Goal: Information Seeking & Learning: Check status

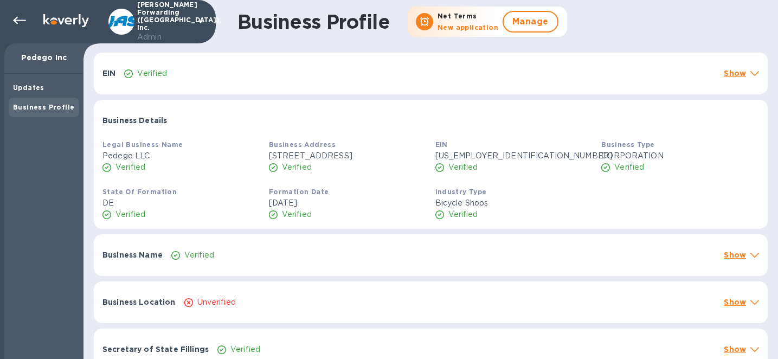
scroll to position [581, 0]
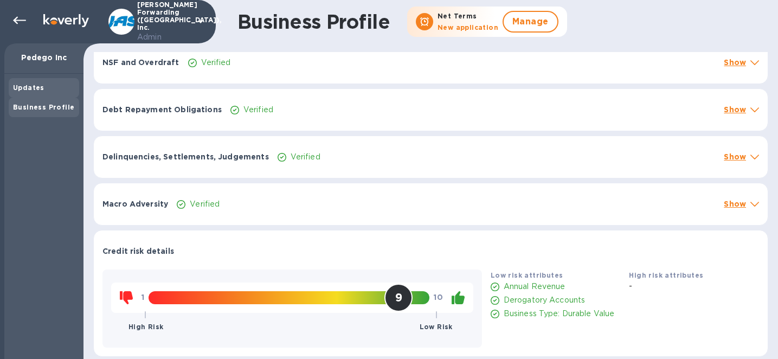
click at [33, 83] on div "Updates" at bounding box center [44, 87] width 62 height 11
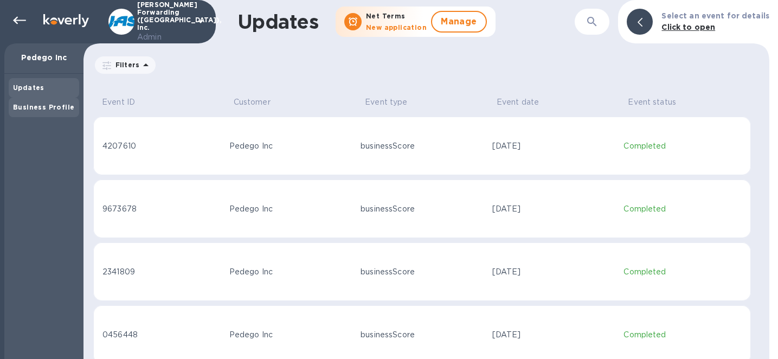
click at [44, 109] on b "Business Profile" at bounding box center [43, 107] width 61 height 8
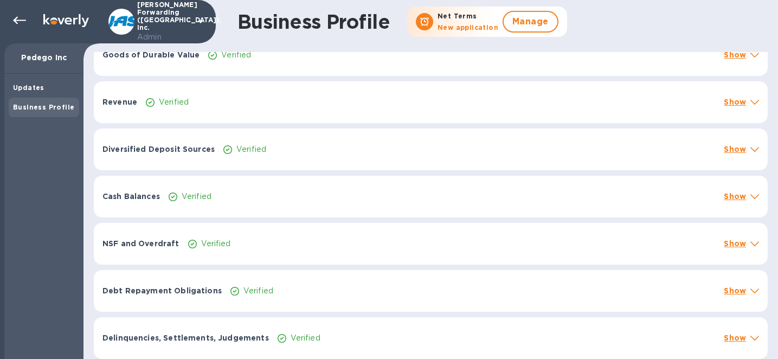
scroll to position [389, 0]
click at [749, 156] on div at bounding box center [754, 148] width 13 height 15
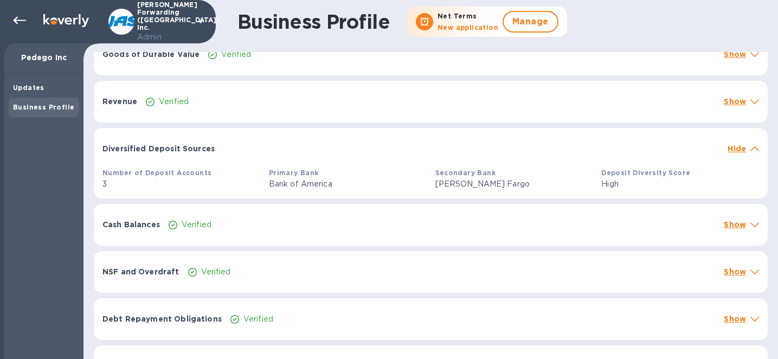
click at [748, 156] on div at bounding box center [754, 148] width 13 height 15
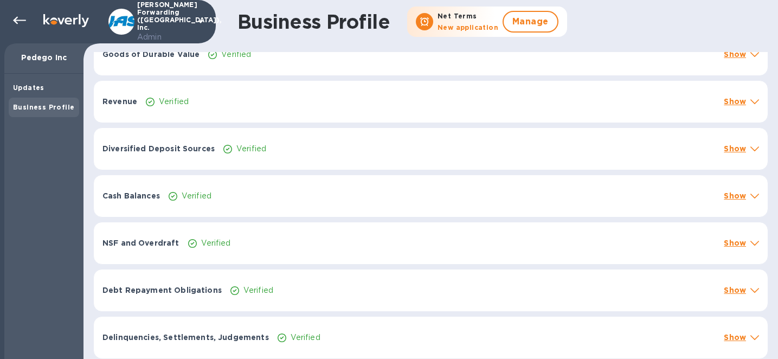
click at [750, 151] on icon at bounding box center [754, 148] width 9 height 5
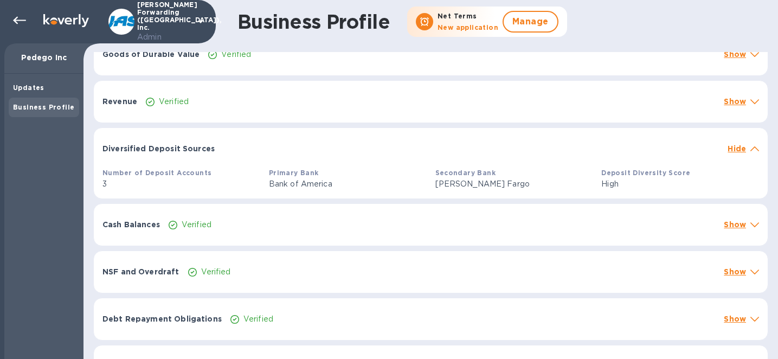
click at [750, 151] on icon at bounding box center [754, 148] width 9 height 5
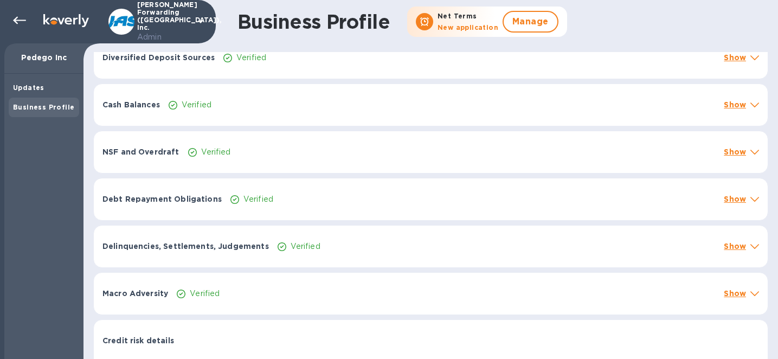
scroll to position [481, 0]
click at [738, 110] on p "Show" at bounding box center [735, 104] width 22 height 11
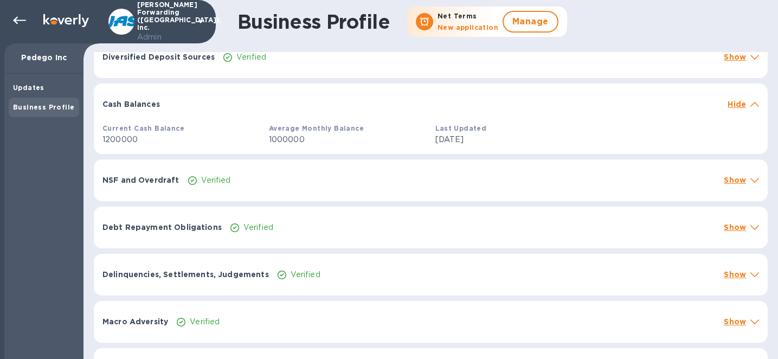
click at [738, 110] on p "Hide" at bounding box center [737, 104] width 18 height 11
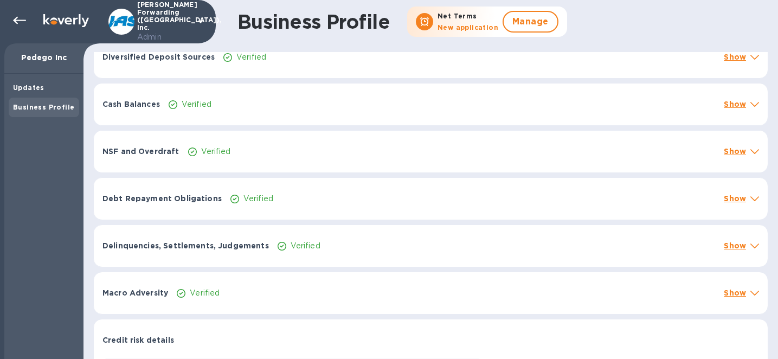
click at [738, 157] on p "Show" at bounding box center [735, 151] width 22 height 11
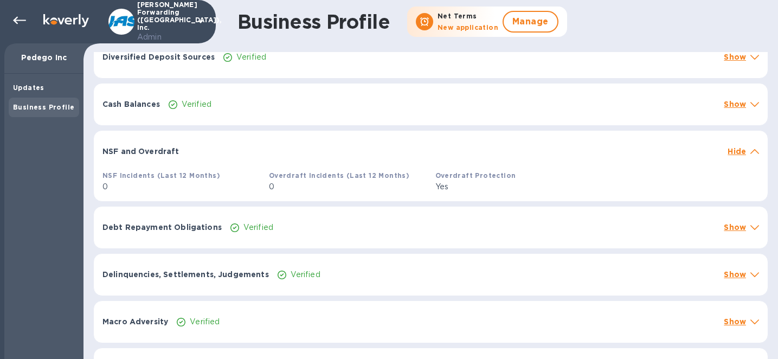
click at [738, 157] on p "Hide" at bounding box center [737, 151] width 18 height 11
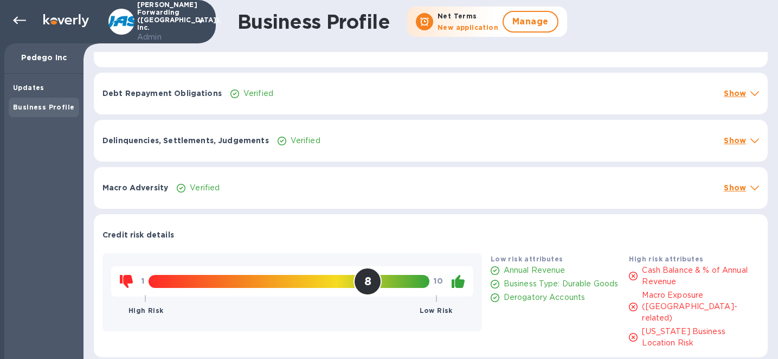
click at [737, 99] on p "Show" at bounding box center [735, 93] width 22 height 11
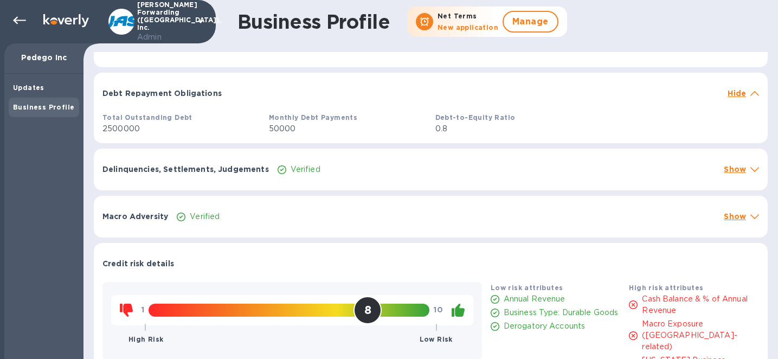
click at [738, 99] on p "Hide" at bounding box center [737, 93] width 18 height 11
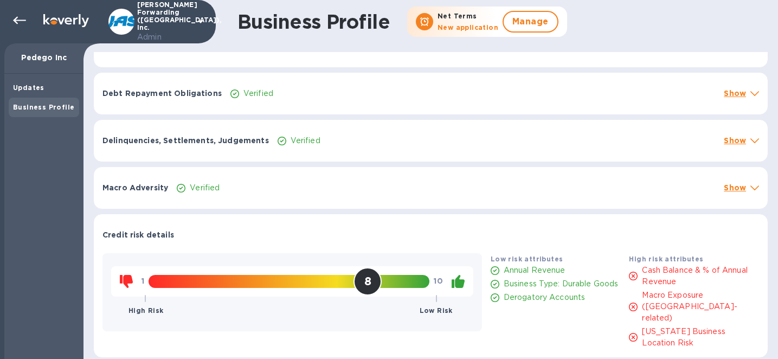
click at [737, 146] on p "Show" at bounding box center [735, 140] width 22 height 11
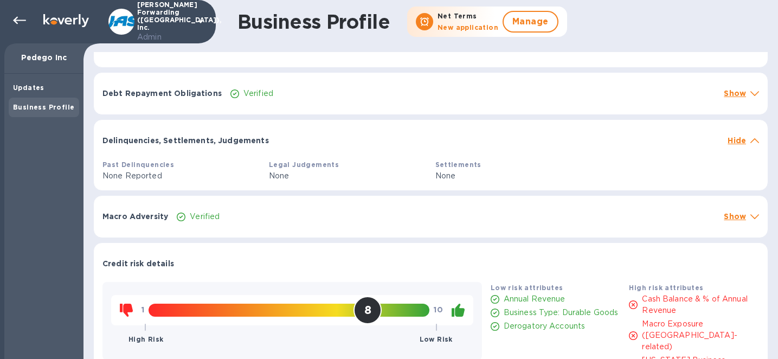
click at [737, 146] on p "Hide" at bounding box center [737, 140] width 18 height 11
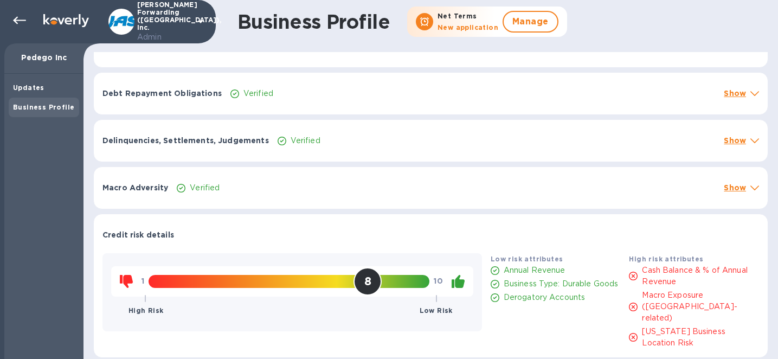
click at [735, 193] on p "Show" at bounding box center [735, 187] width 22 height 11
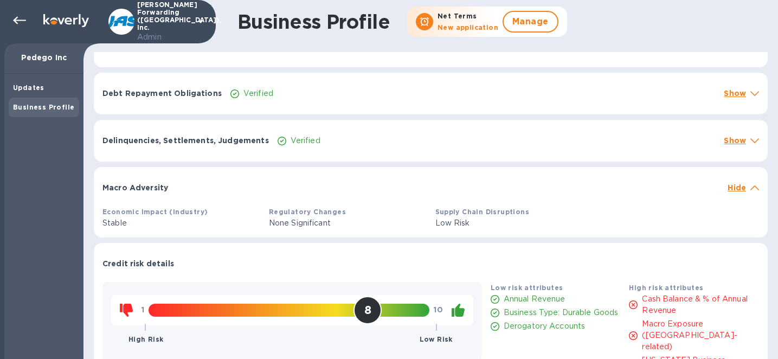
click at [735, 193] on p "Hide" at bounding box center [737, 187] width 18 height 11
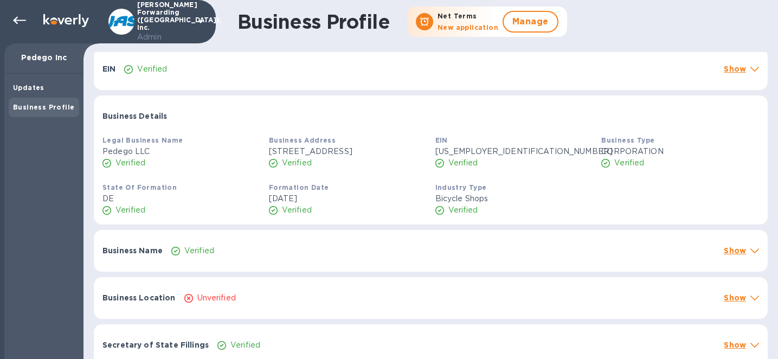
scroll to position [0, 0]
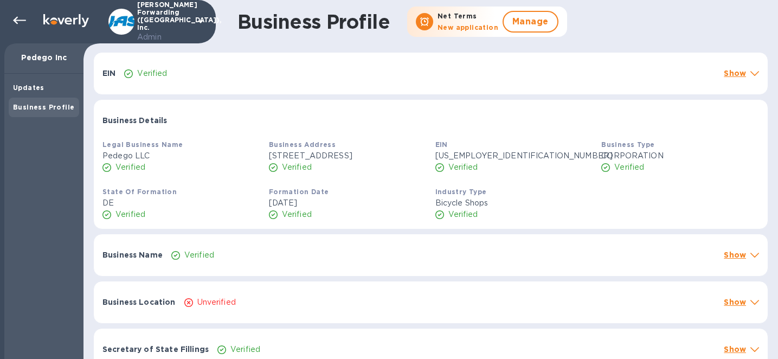
click at [502, 302] on div "Business Location Unverified Show" at bounding box center [431, 302] width 674 height 42
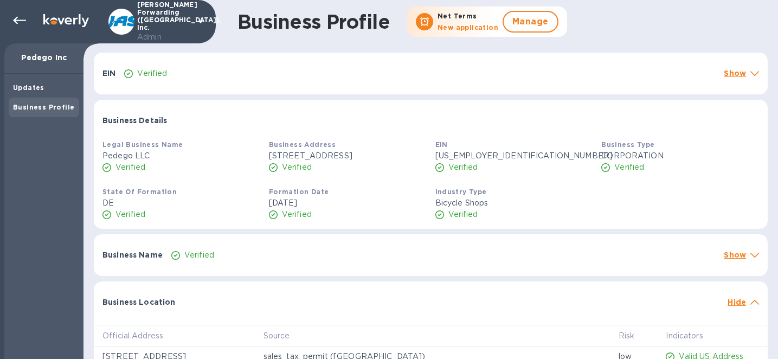
click at [731, 307] on p "Hide" at bounding box center [737, 302] width 18 height 11
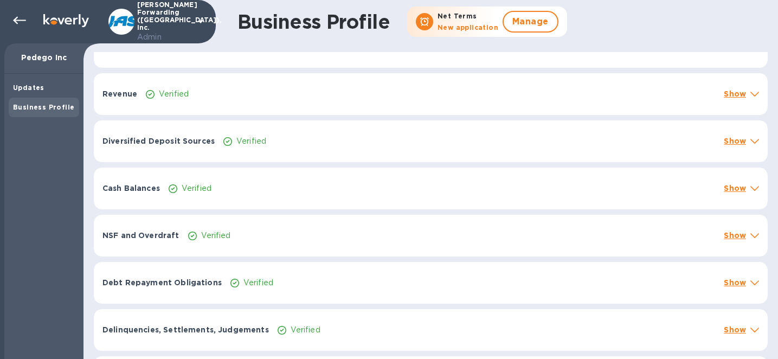
scroll to position [586, 0]
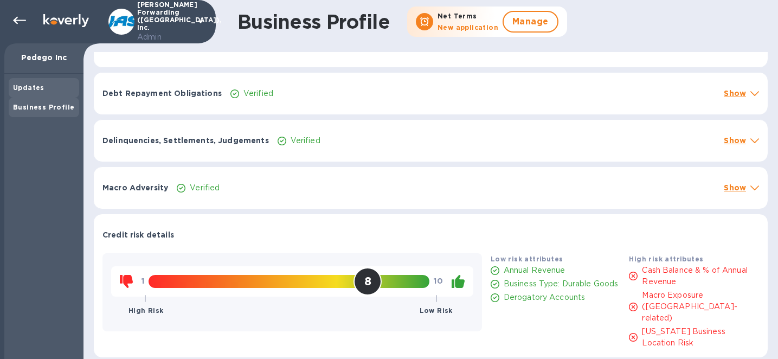
click at [48, 84] on div "Updates" at bounding box center [44, 87] width 62 height 11
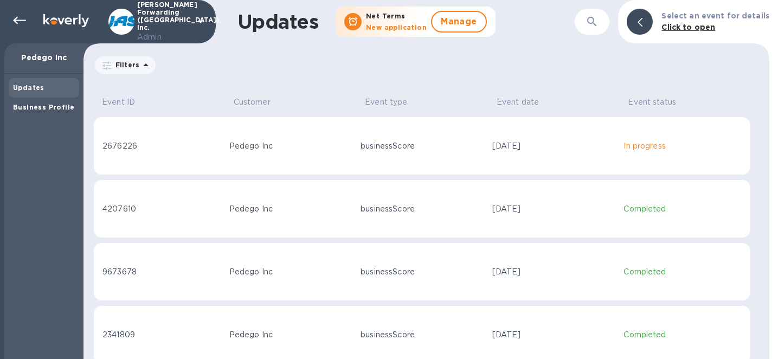
click at [134, 66] on p "Filters" at bounding box center [125, 64] width 28 height 9
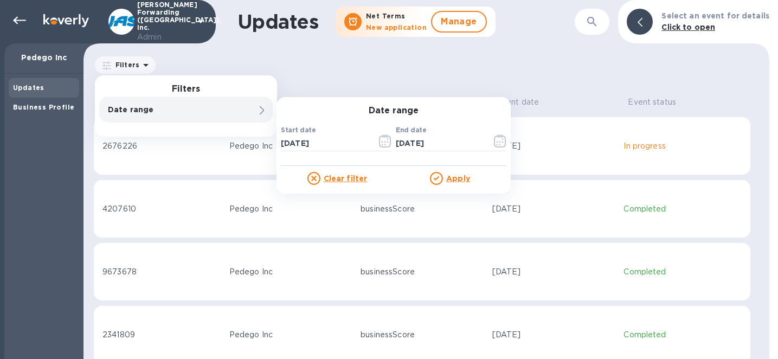
click at [350, 62] on div "Filters Filters Date range Date range Start date 09/08/2025 ​ End date 09/08/20…" at bounding box center [426, 65] width 666 height 21
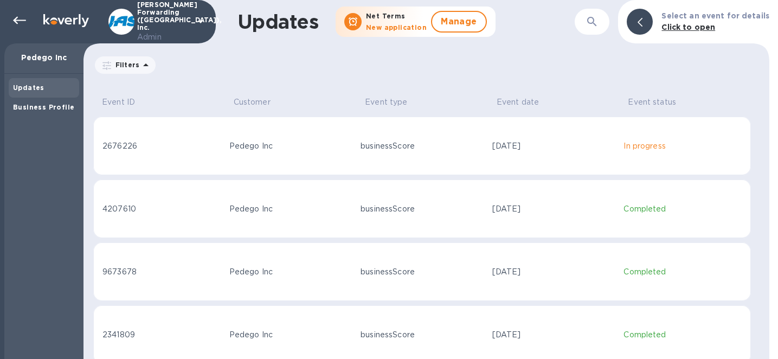
click at [299, 173] on td "Pedego Inc" at bounding box center [291, 146] width 132 height 59
click at [306, 220] on td "Pedego Inc" at bounding box center [291, 208] width 132 height 59
click at [310, 159] on td "Pedego Inc" at bounding box center [291, 146] width 132 height 59
click at [326, 155] on td "Pedego Inc" at bounding box center [291, 146] width 132 height 59
click at [68, 107] on b "Business Profile" at bounding box center [43, 107] width 61 height 8
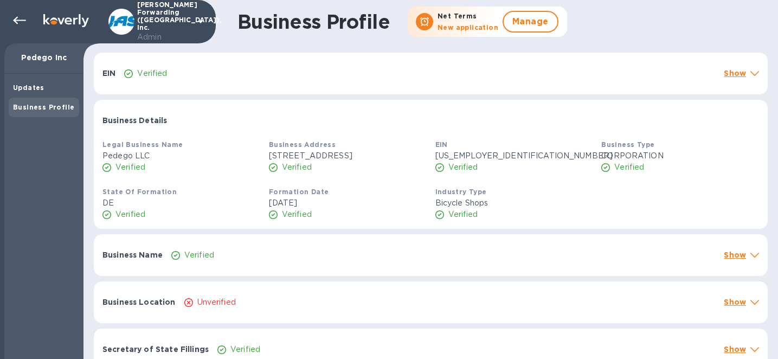
scroll to position [581, 0]
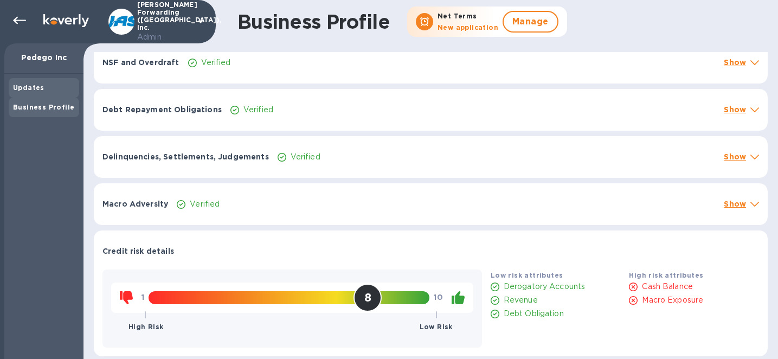
click at [62, 90] on div "Updates" at bounding box center [44, 87] width 62 height 11
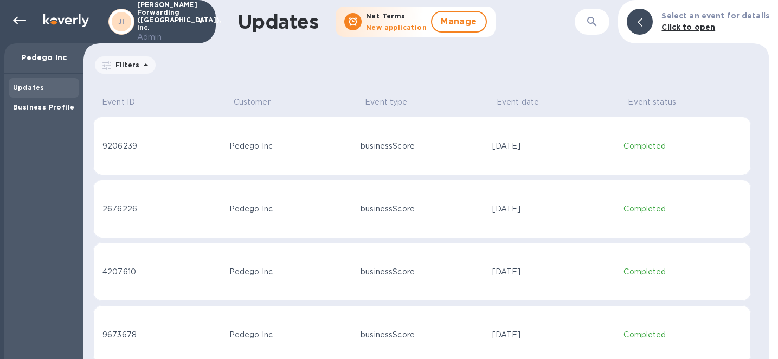
click at [353, 142] on td "Pedego Inc" at bounding box center [291, 146] width 132 height 59
click at [46, 105] on b "Business Profile" at bounding box center [43, 107] width 61 height 8
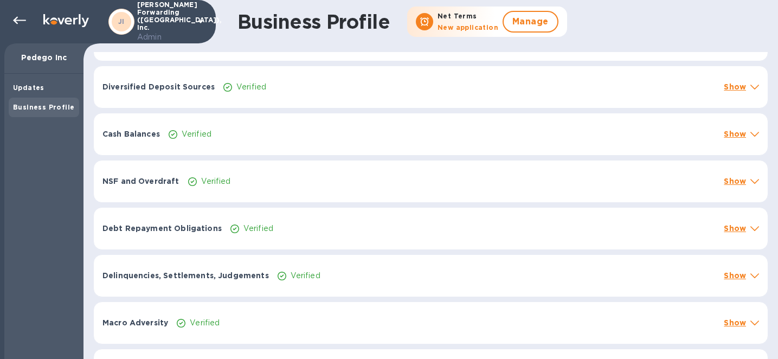
scroll to position [581, 0]
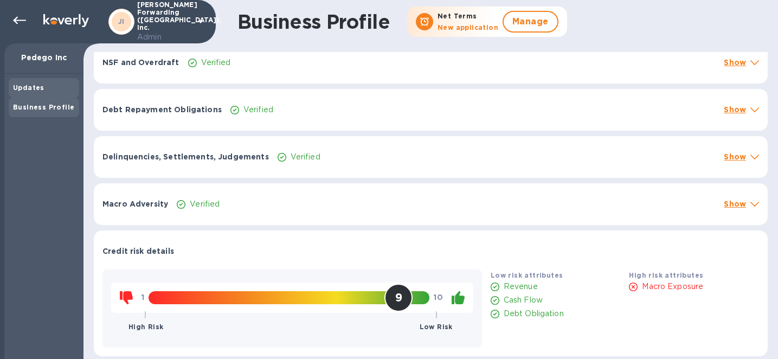
click at [34, 88] on b "Updates" at bounding box center [28, 88] width 31 height 8
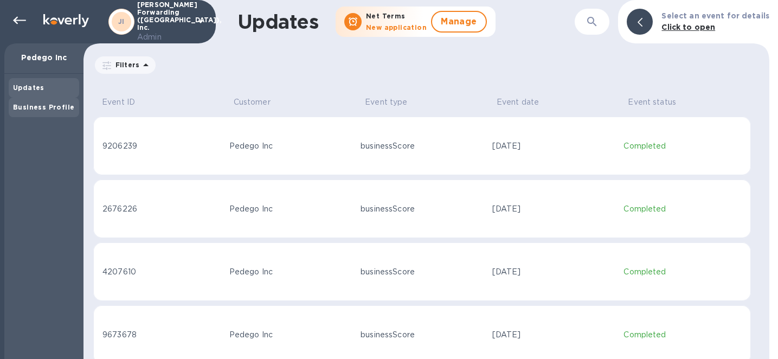
click at [47, 114] on div "Business Profile" at bounding box center [44, 108] width 70 height 20
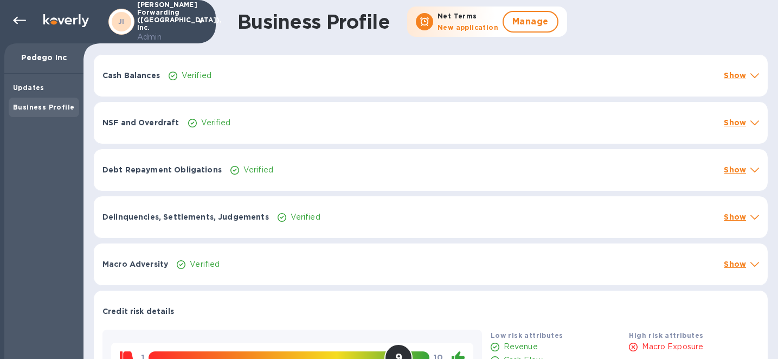
scroll to position [581, 0]
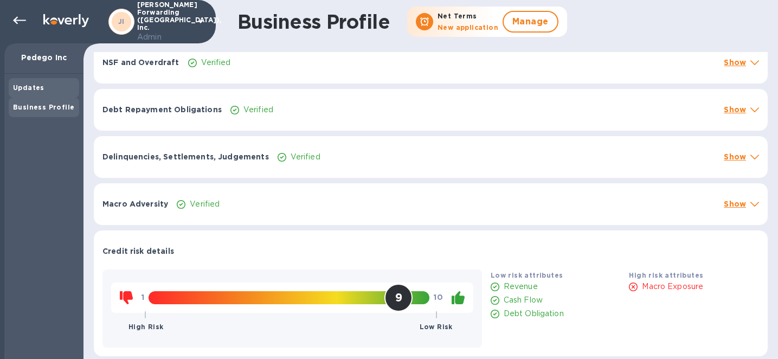
click at [58, 87] on div "Updates" at bounding box center [44, 87] width 62 height 11
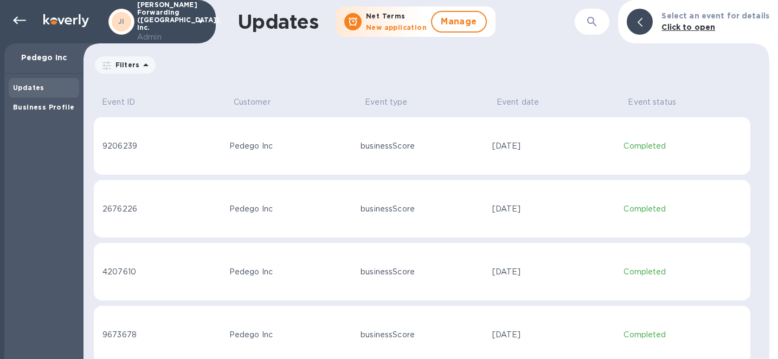
click at [311, 201] on td "Pedego Inc" at bounding box center [291, 208] width 132 height 59
click at [319, 165] on td "Pedego Inc" at bounding box center [291, 146] width 132 height 59
click at [318, 202] on td "Pedego Inc" at bounding box center [291, 208] width 132 height 59
click at [53, 105] on b "Business Profile" at bounding box center [43, 107] width 61 height 8
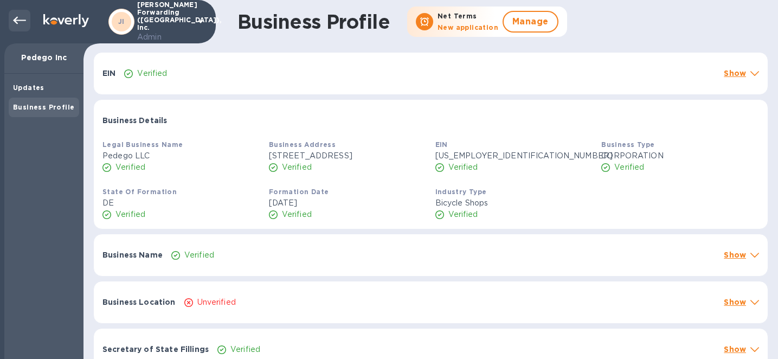
click at [25, 20] on icon at bounding box center [19, 21] width 13 height 8
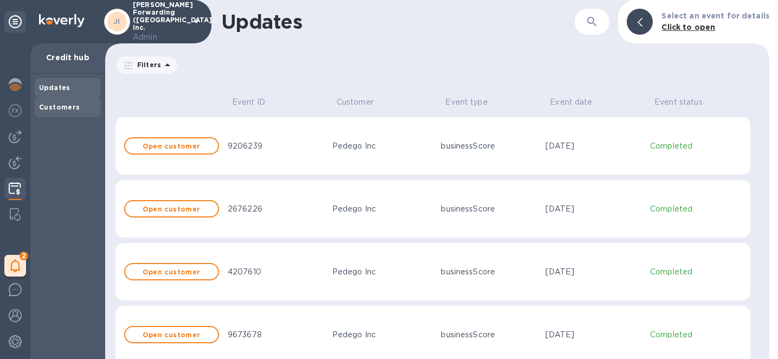
click at [66, 111] on div "Customers" at bounding box center [67, 107] width 57 height 11
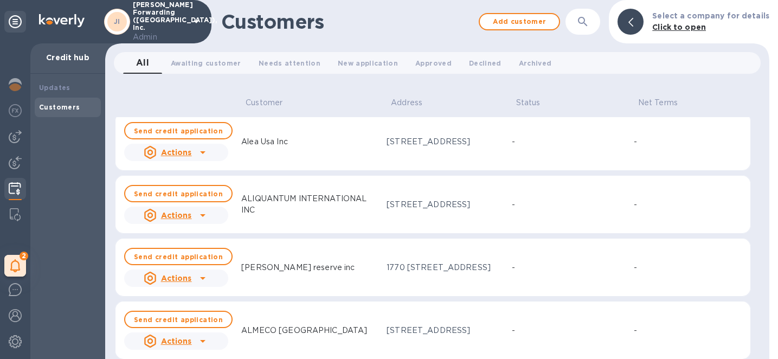
scroll to position [881, 0]
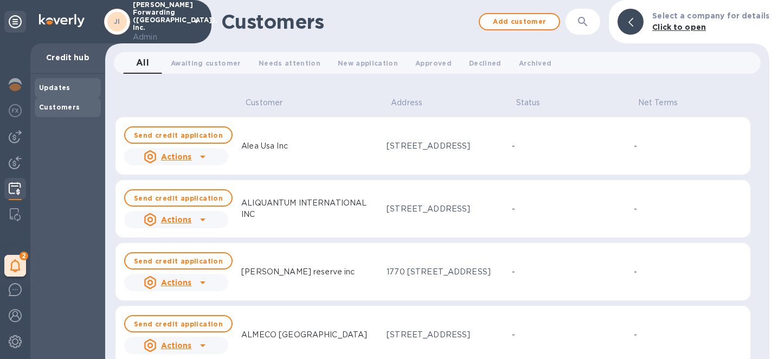
click at [66, 90] on b "Updates" at bounding box center [54, 88] width 31 height 8
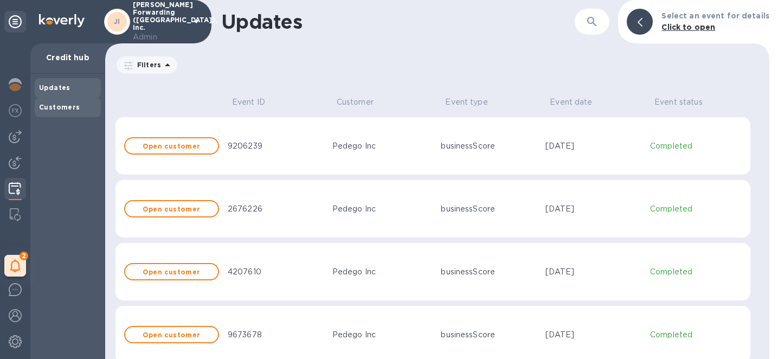
click at [57, 108] on b "Customers" at bounding box center [59, 107] width 41 height 8
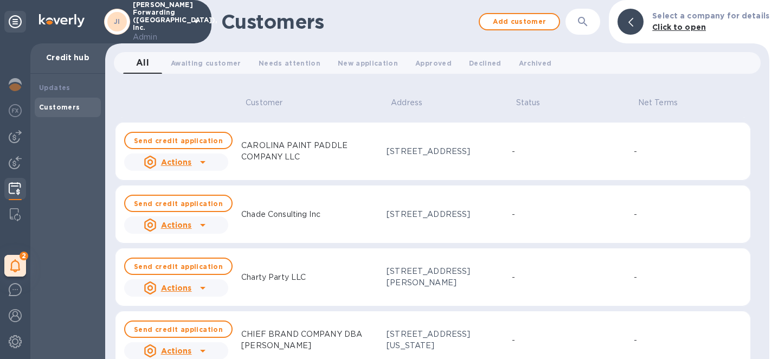
scroll to position [4525, 0]
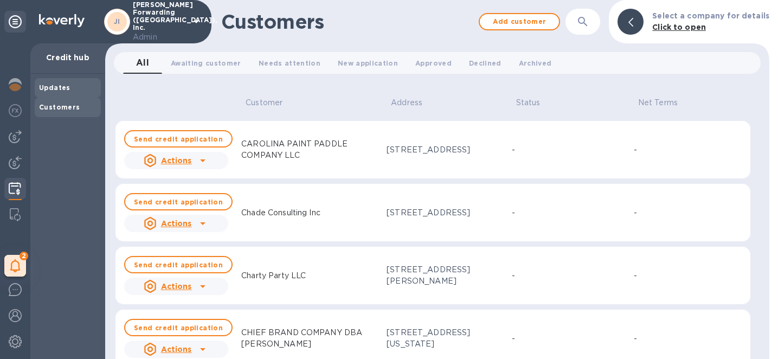
click at [61, 87] on b "Updates" at bounding box center [54, 88] width 31 height 8
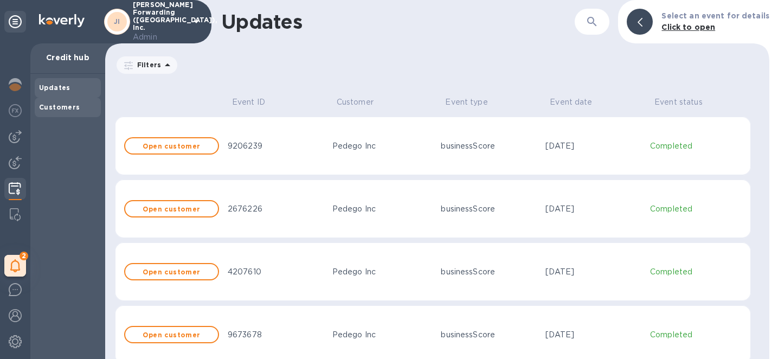
click at [61, 107] on b "Customers" at bounding box center [59, 107] width 41 height 8
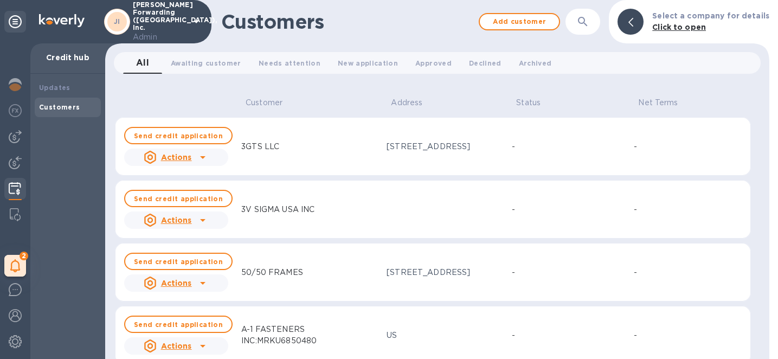
click at [589, 22] on icon "button" at bounding box center [582, 21] width 13 height 13
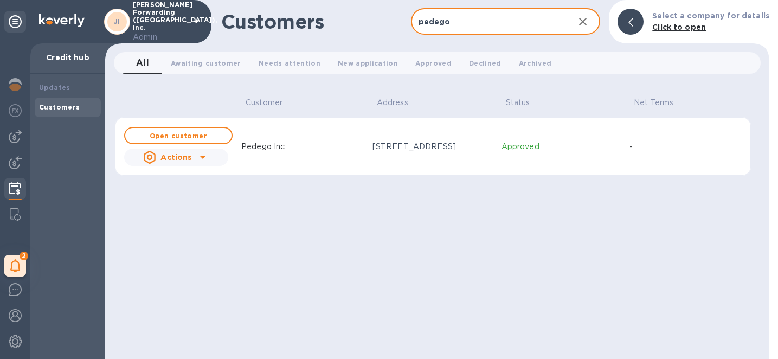
type input "pedego"
click at [339, 157] on td "Pedego Inc" at bounding box center [302, 146] width 131 height 59
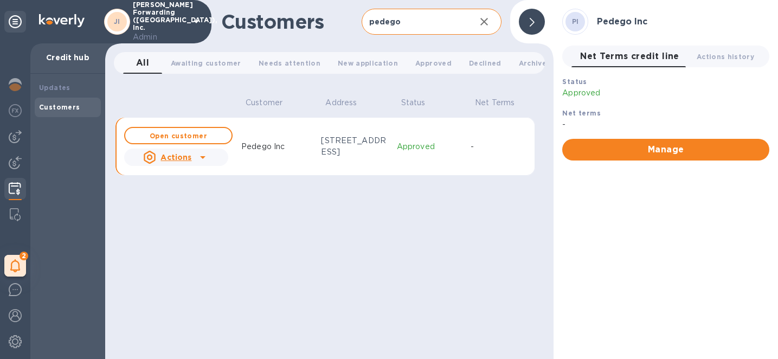
click at [489, 18] on icon "button" at bounding box center [484, 21] width 13 height 13
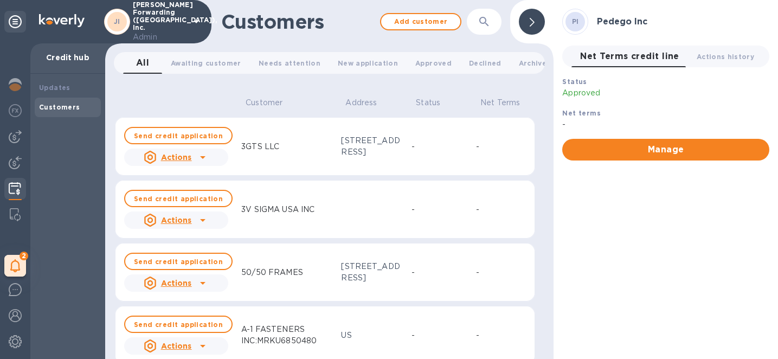
click at [487, 24] on icon "button" at bounding box center [483, 21] width 9 height 9
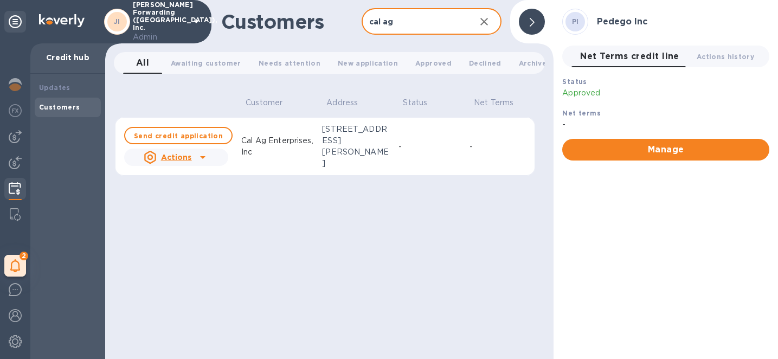
type input "cal ag"
click at [199, 159] on icon at bounding box center [202, 157] width 13 height 13
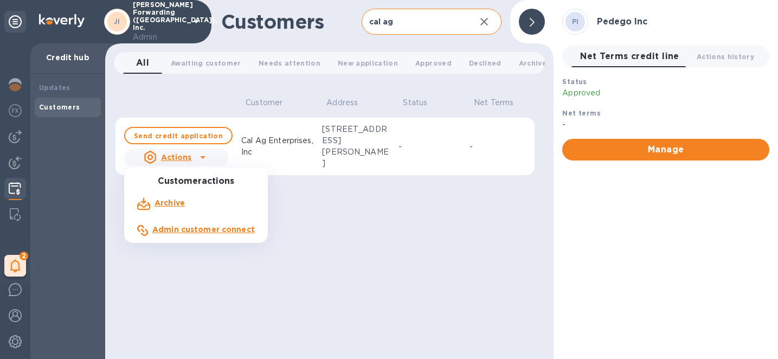
click at [355, 237] on div at bounding box center [389, 179] width 778 height 359
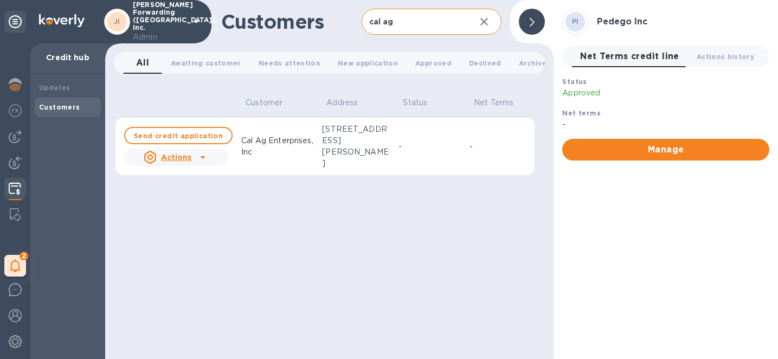
click at [303, 150] on p "Cal Ag Enterprises, Inc" at bounding box center [277, 146] width 72 height 23
click at [56, 82] on div "Updates" at bounding box center [68, 88] width 66 height 20
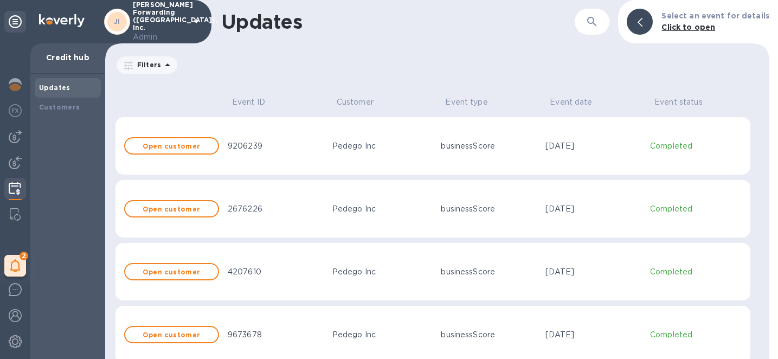
click at [319, 147] on div "9206239" at bounding box center [276, 145] width 96 height 11
click at [272, 144] on div "9206239" at bounding box center [276, 145] width 96 height 11
click at [184, 144] on b "Open customer" at bounding box center [171, 146] width 57 height 8
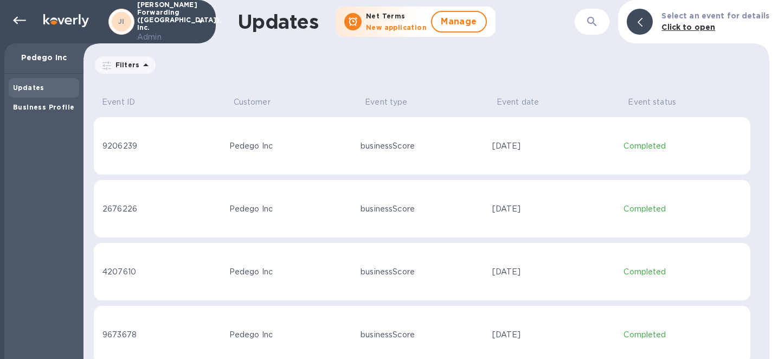
click at [333, 145] on div "Pedego Inc" at bounding box center [290, 145] width 123 height 11
click at [50, 110] on b "Business Profile" at bounding box center [43, 107] width 61 height 8
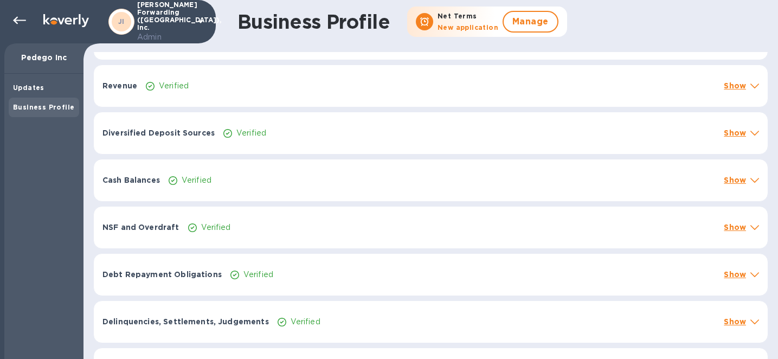
scroll to position [581, 0]
